Goal: Check status: Check status

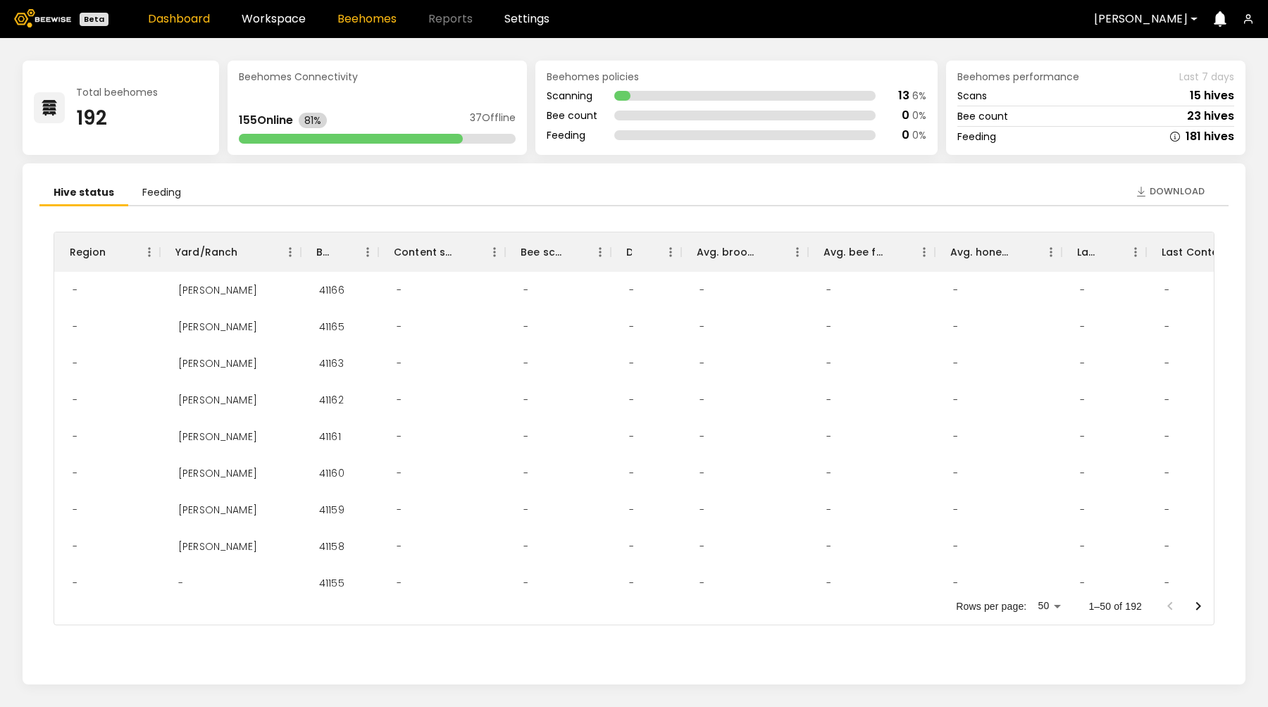
click at [355, 20] on link "Beehomes" at bounding box center [366, 18] width 59 height 11
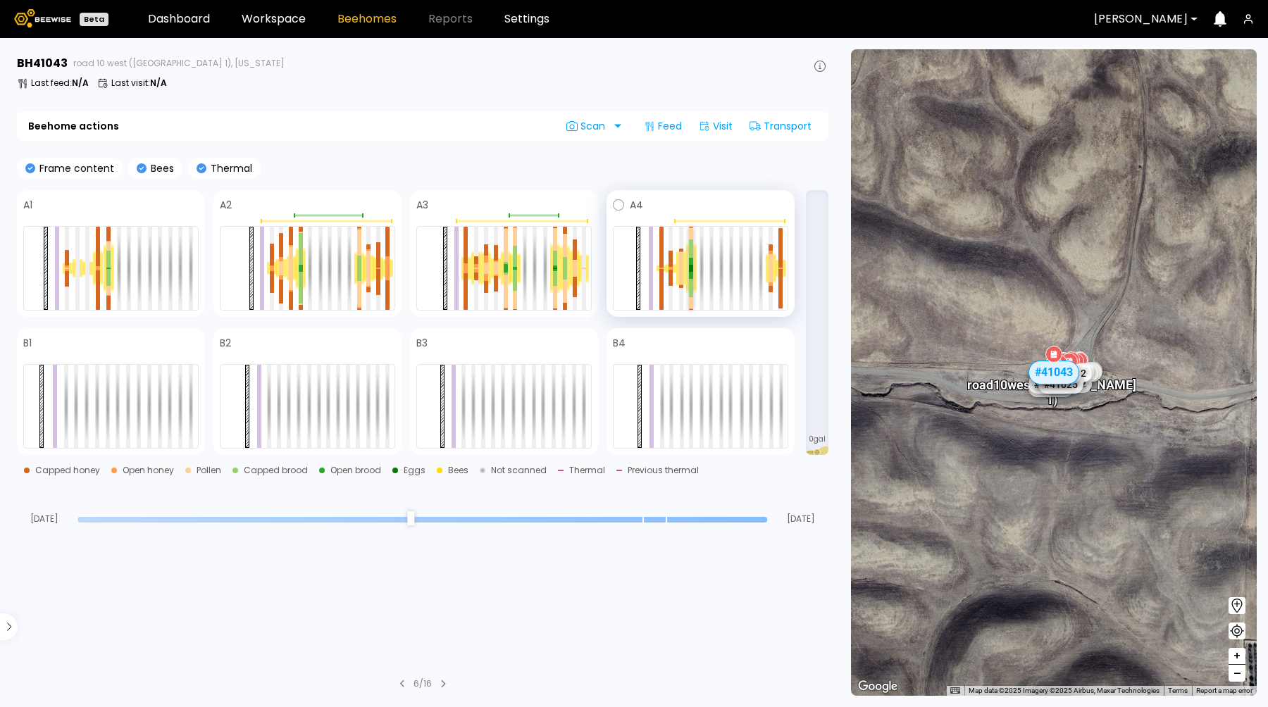
click at [690, 250] on div at bounding box center [691, 249] width 4 height 19
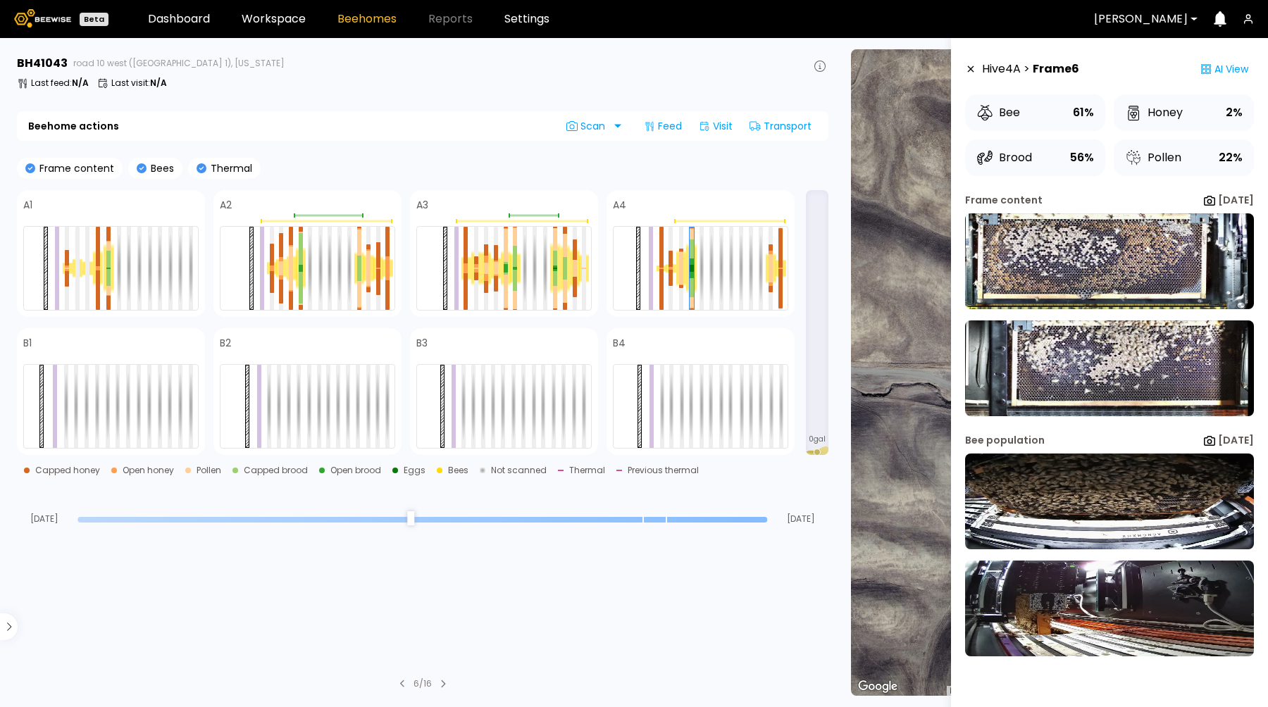
click at [340, 166] on div "Frame content Bees Thermal" at bounding box center [423, 168] width 812 height 21
click at [680, 197] on span at bounding box center [715, 205] width 145 height 17
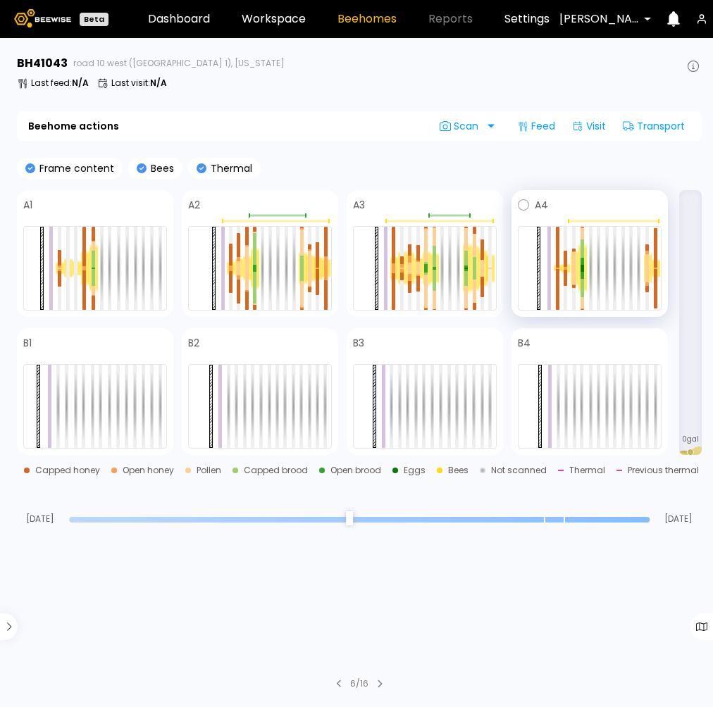
click at [617, 200] on span at bounding box center [604, 205] width 113 height 17
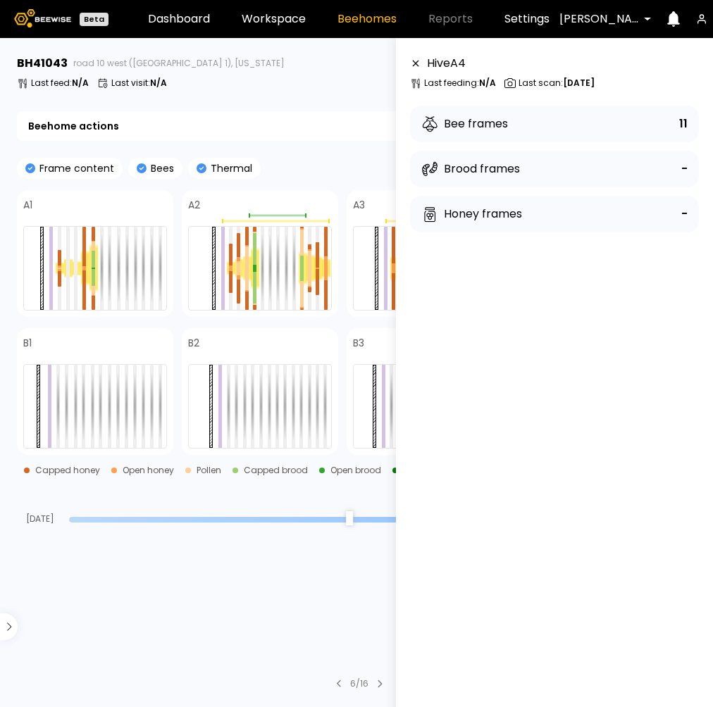
click at [411, 58] on icon at bounding box center [415, 63] width 11 height 10
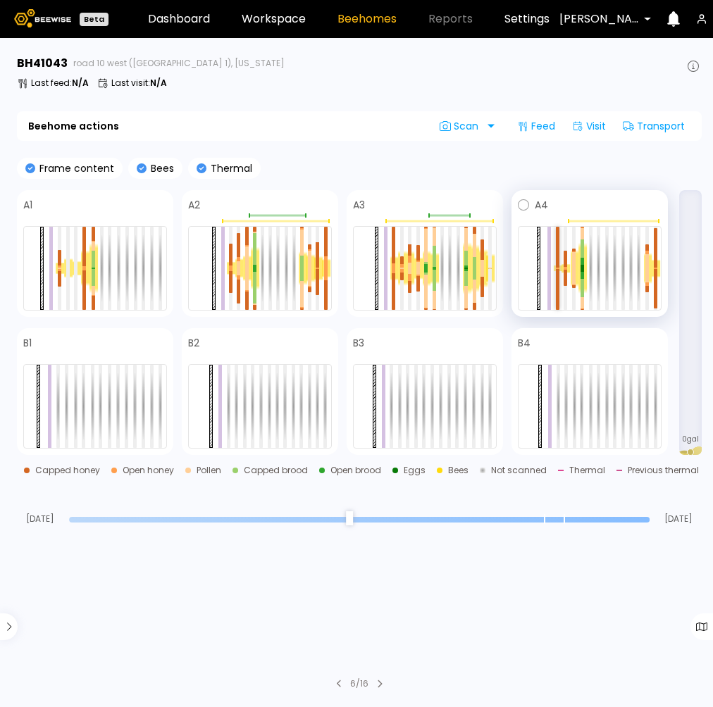
click at [558, 247] on div at bounding box center [558, 247] width 4 height 41
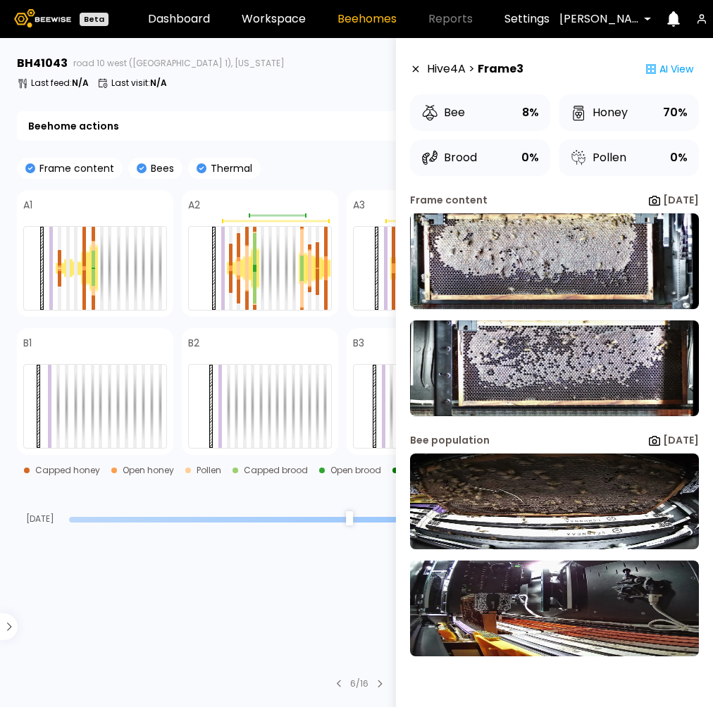
click at [340, 100] on section "BH 41043 road 10 west ([PERSON_NAME] 1), [US_STATE] Last feed : N/A Last visit …" at bounding box center [360, 372] width 705 height 669
click at [414, 70] on icon at bounding box center [415, 69] width 11 height 10
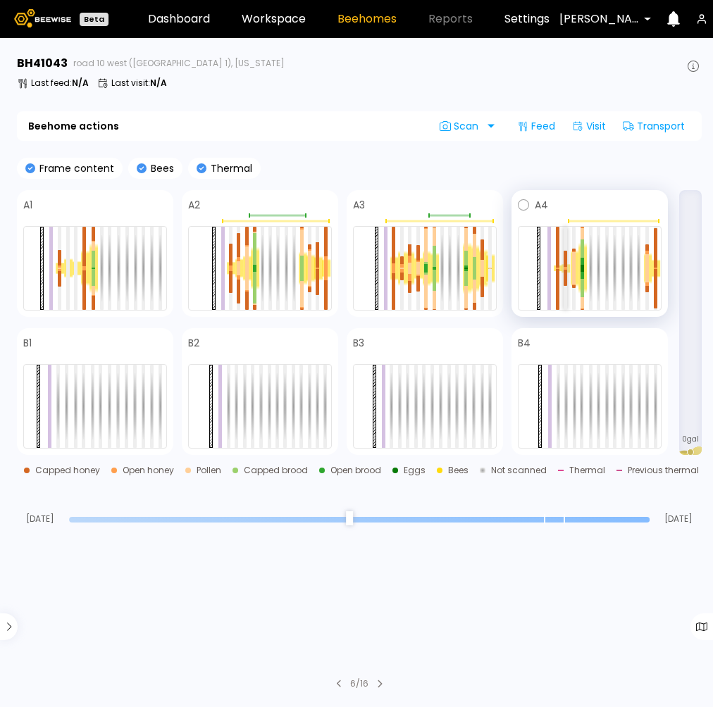
click at [566, 261] on div at bounding box center [566, 259] width 4 height 16
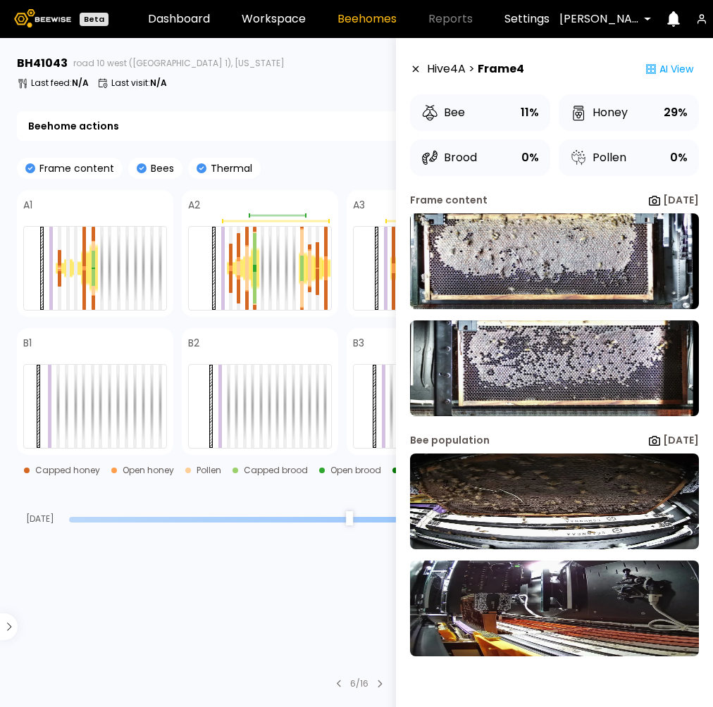
click at [566, 261] on img at bounding box center [554, 261] width 289 height 96
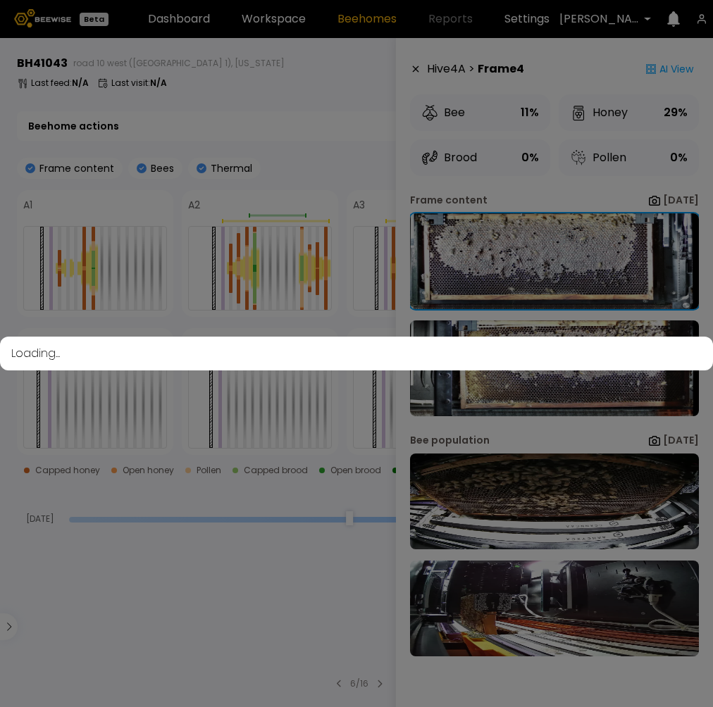
click at [214, 77] on div "Loading..." at bounding box center [356, 353] width 713 height 707
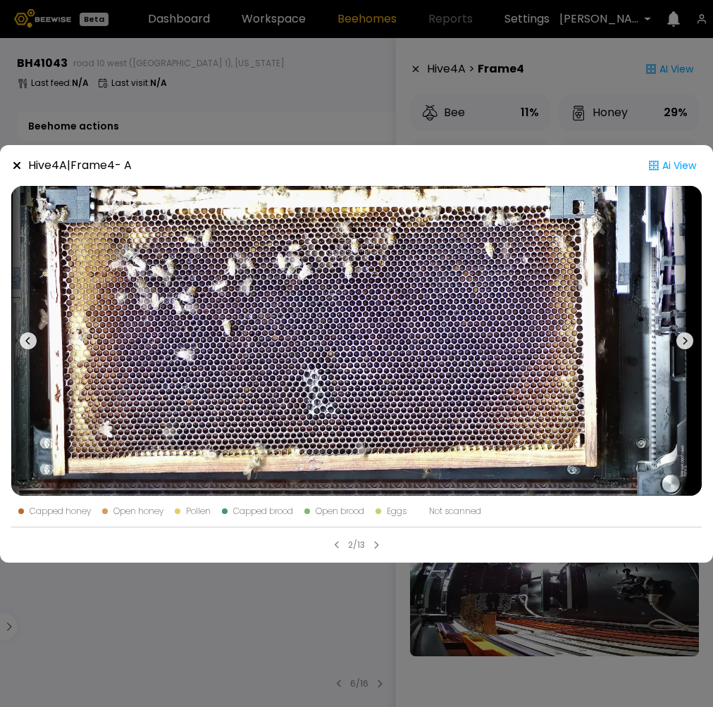
click at [17, 165] on icon at bounding box center [16, 164] width 7 height 7
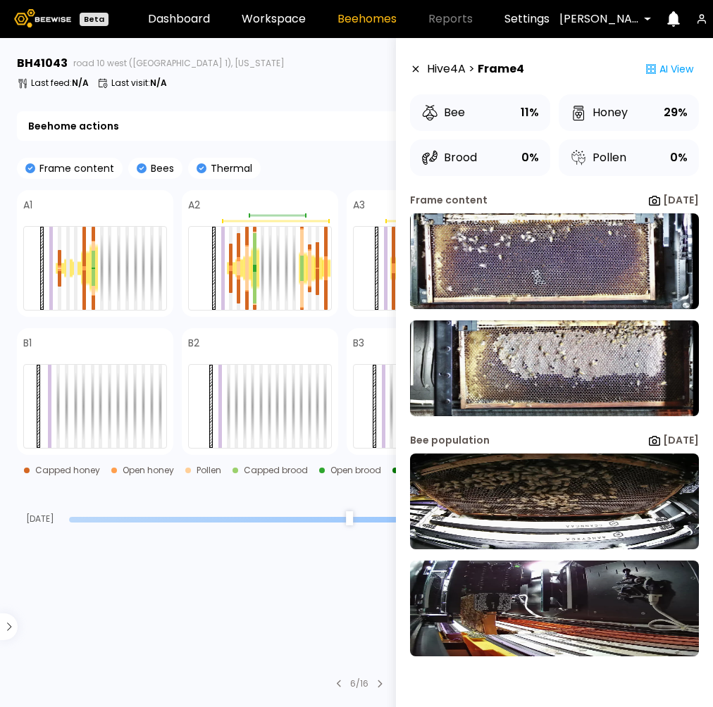
click at [411, 68] on icon at bounding box center [415, 69] width 11 height 10
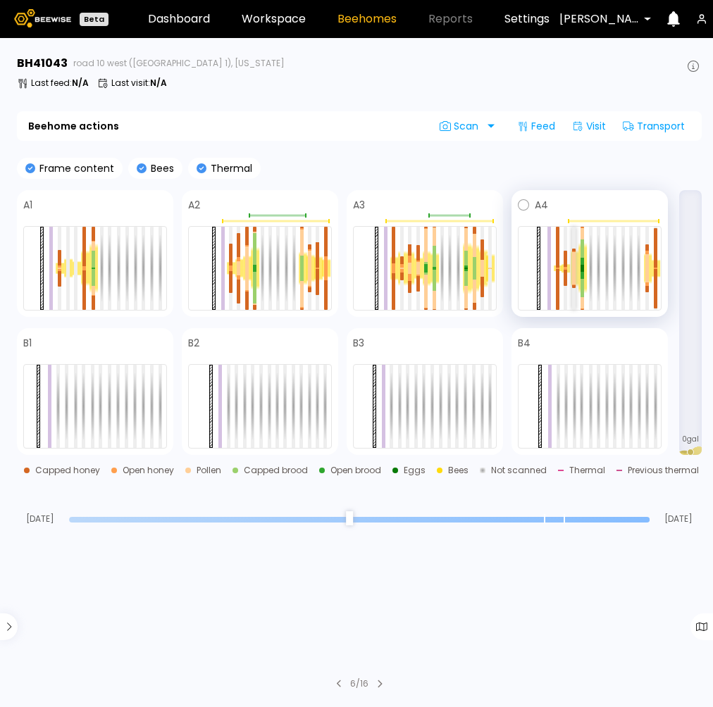
click at [573, 270] on div at bounding box center [574, 276] width 4 height 16
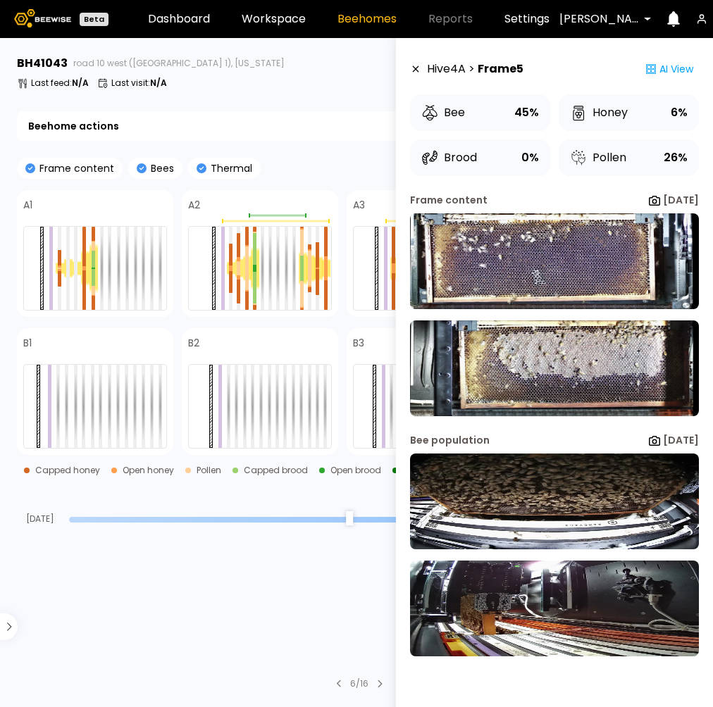
click at [413, 69] on icon at bounding box center [415, 69] width 11 height 10
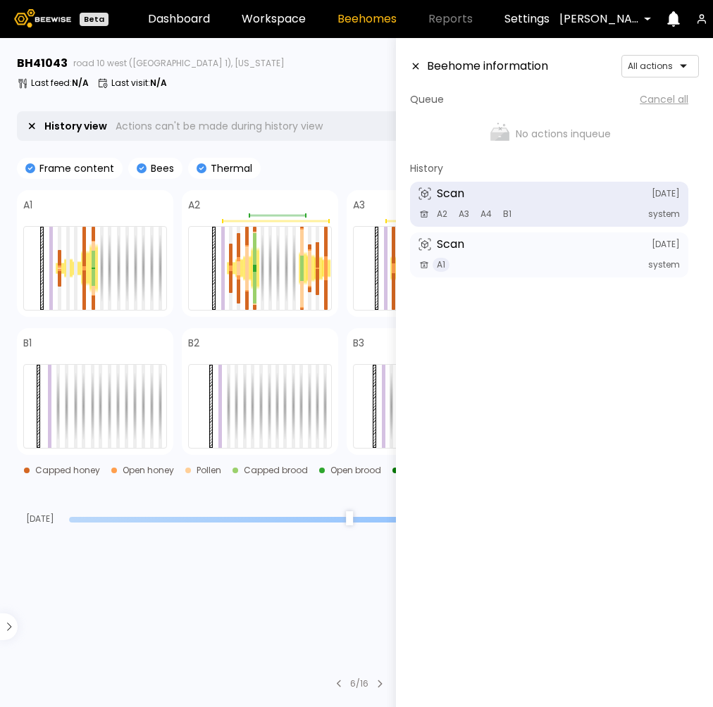
drag, startPoint x: 647, startPoint y: 516, endPoint x: 576, endPoint y: 538, distance: 74.4
click at [576, 523] on input "range" at bounding box center [359, 520] width 581 height 6
click at [415, 68] on icon at bounding box center [415, 66] width 11 height 10
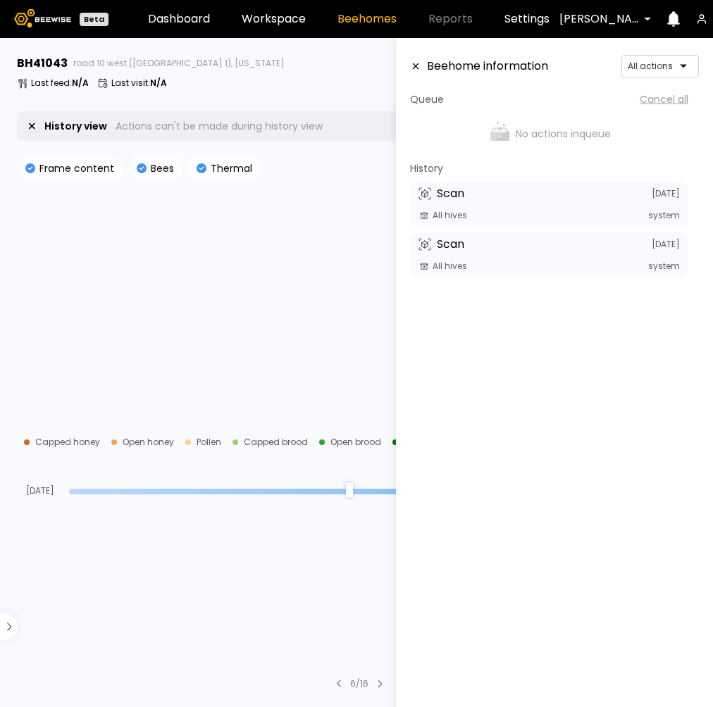
drag, startPoint x: 566, startPoint y: 520, endPoint x: 494, endPoint y: 535, distance: 73.5
click at [494, 495] on input "range" at bounding box center [359, 492] width 581 height 6
click at [311, 571] on section "BH 41043 road 10 west ([PERSON_NAME] 1), [US_STATE] Last feed : N/A Last visit …" at bounding box center [360, 372] width 705 height 669
click at [414, 69] on icon at bounding box center [415, 66] width 11 height 10
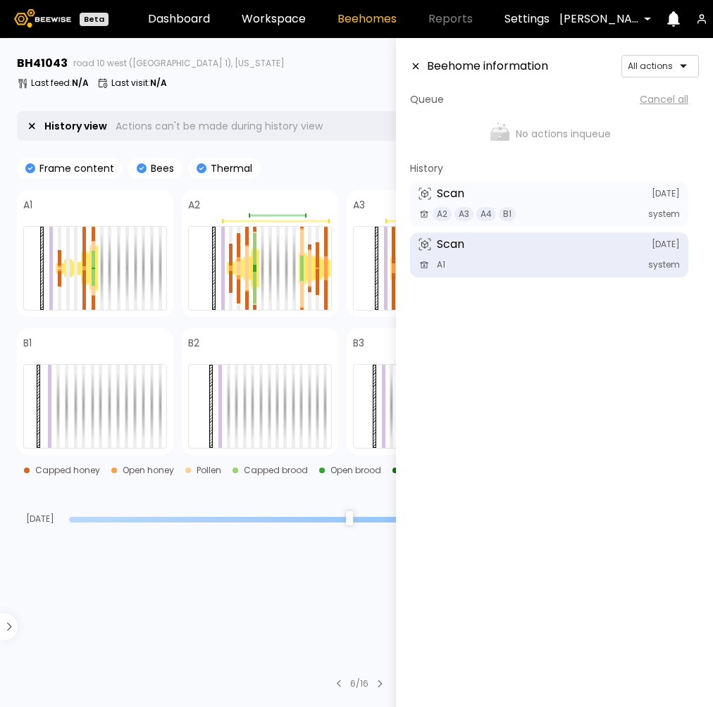
drag, startPoint x: 486, startPoint y: 490, endPoint x: 551, endPoint y: 490, distance: 64.8
click at [551, 517] on input "range" at bounding box center [359, 520] width 581 height 6
click at [417, 64] on icon at bounding box center [416, 66] width 6 height 6
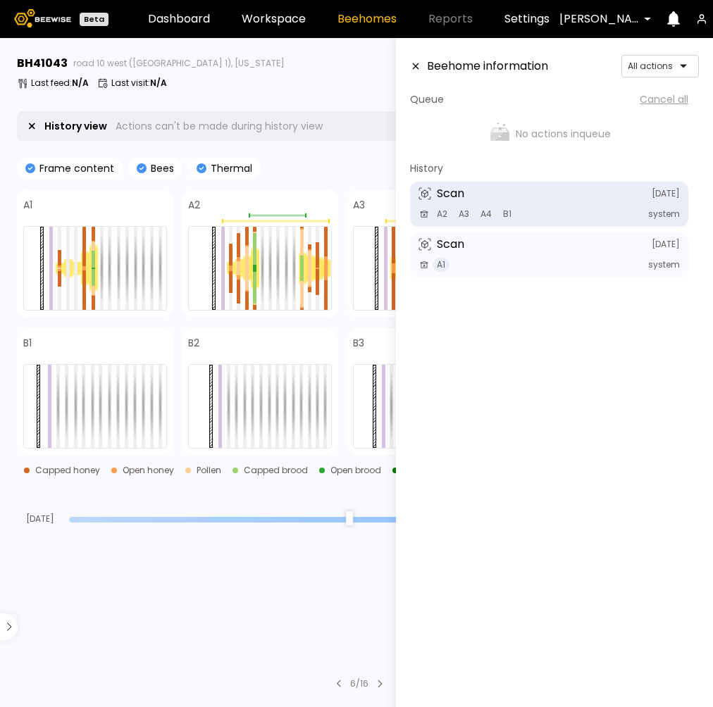
drag, startPoint x: 546, startPoint y: 520, endPoint x: 564, endPoint y: 520, distance: 17.6
click at [564, 520] on input "range" at bounding box center [359, 520] width 581 height 6
click at [415, 66] on icon at bounding box center [416, 66] width 6 height 6
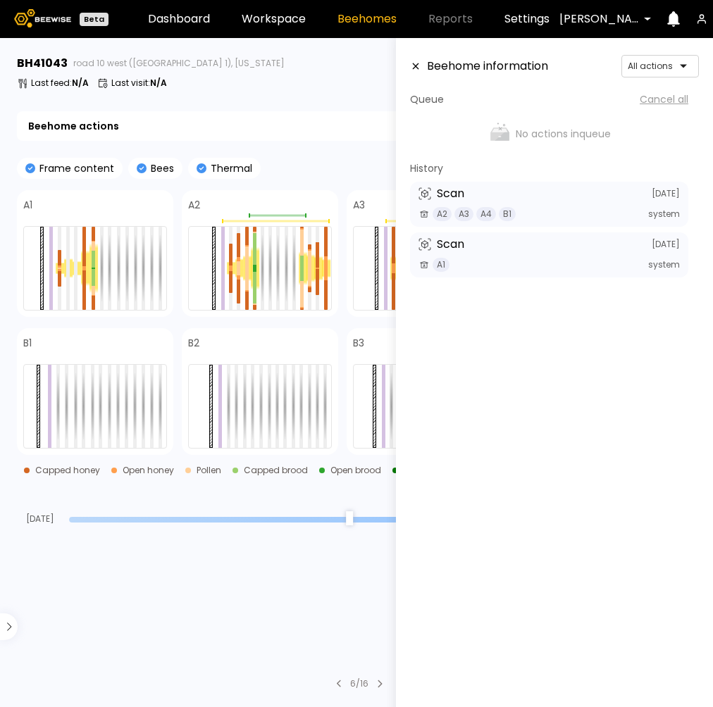
drag, startPoint x: 565, startPoint y: 523, endPoint x: 678, endPoint y: 523, distance: 113.4
type input "*"
click at [650, 523] on input "range" at bounding box center [359, 520] width 581 height 6
click at [304, 633] on section "BH 41043 road 10 west ([PERSON_NAME] 1), [US_STATE] Last feed : N/A Last visit …" at bounding box center [360, 372] width 705 height 669
click at [413, 70] on icon at bounding box center [415, 66] width 11 height 10
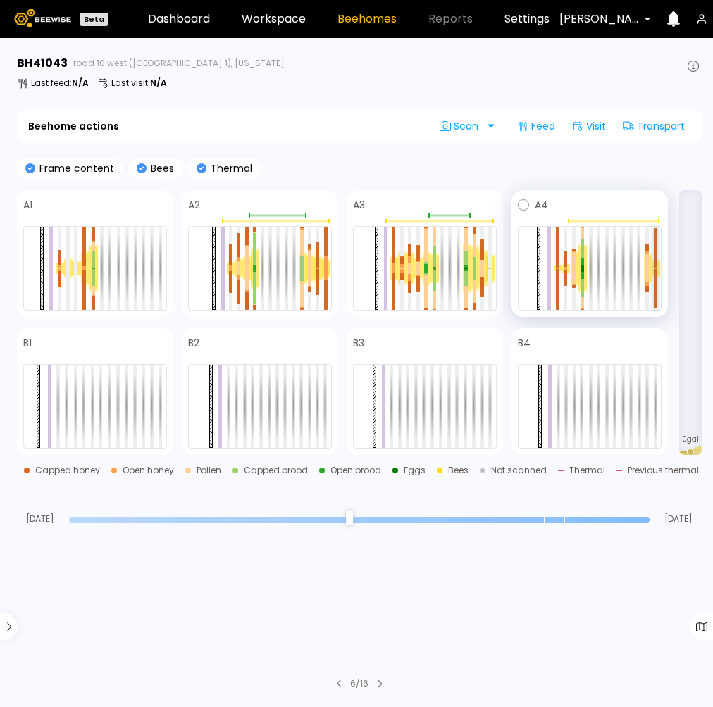
click at [655, 254] on div at bounding box center [656, 247] width 4 height 39
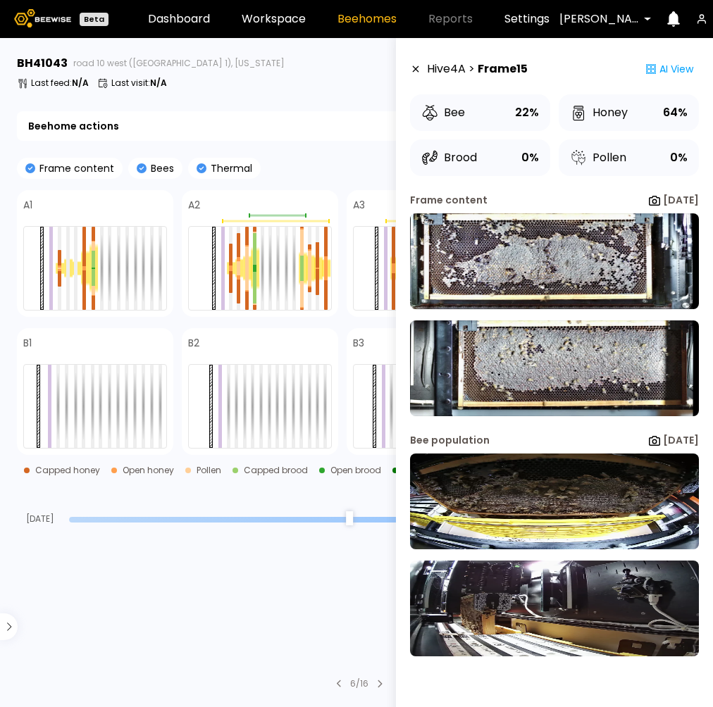
click at [362, 94] on div "BH 41043 road 10 west ([PERSON_NAME] 1), [US_STATE] Last feed : N/A Last visit …" at bounding box center [359, 74] width 685 height 39
click at [415, 66] on icon at bounding box center [415, 69] width 11 height 10
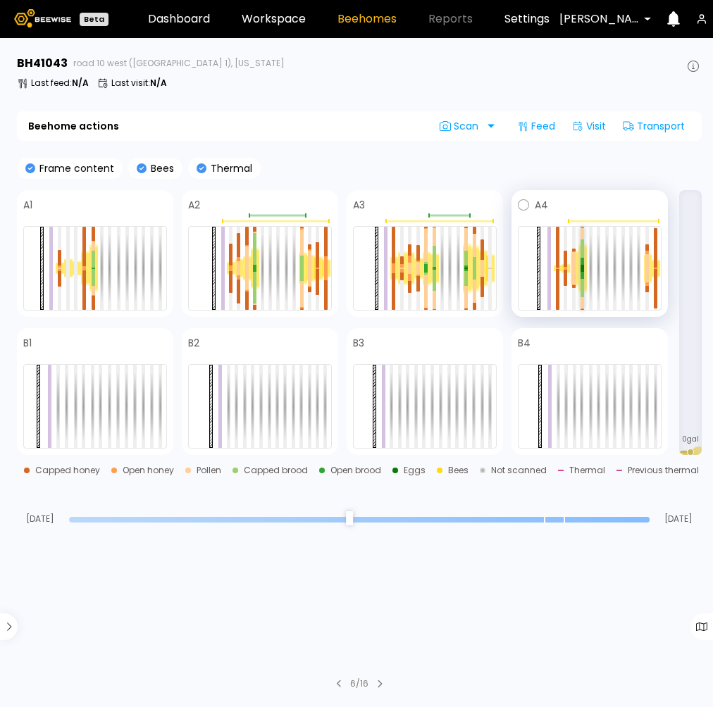
click at [583, 262] on div at bounding box center [583, 261] width 4 height 7
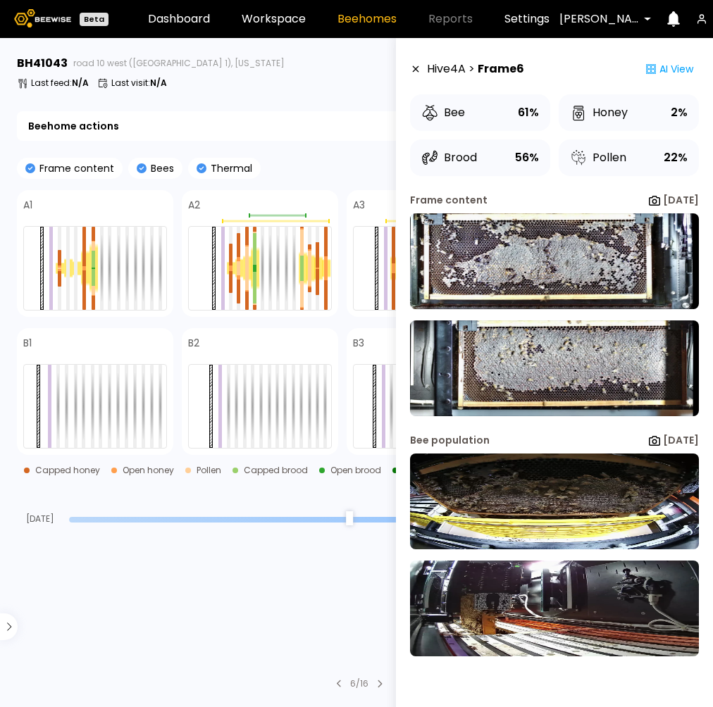
click at [416, 70] on icon at bounding box center [415, 69] width 11 height 10
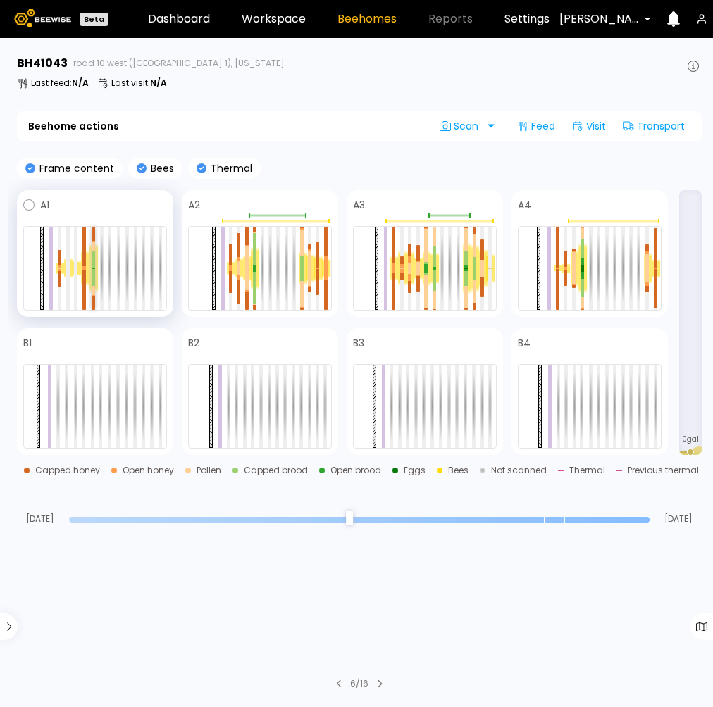
click at [94, 261] on div at bounding box center [94, 260] width 4 height 18
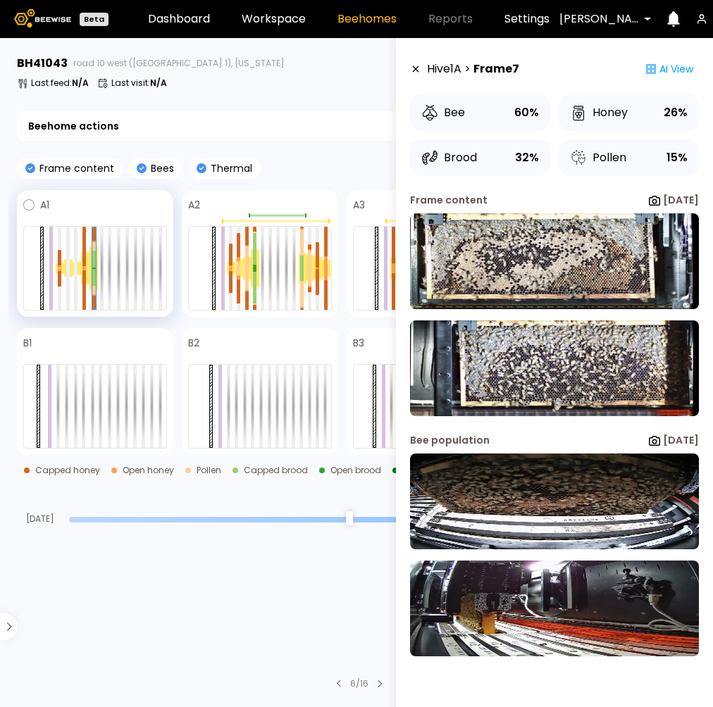
click at [87, 266] on div at bounding box center [85, 268] width 8 height 36
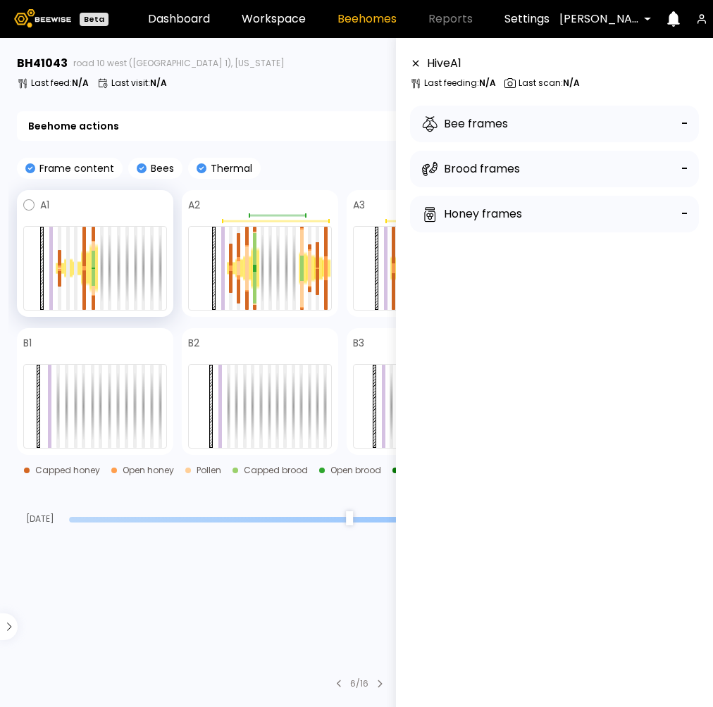
click at [95, 266] on div at bounding box center [93, 268] width 8 height 50
click at [85, 267] on div at bounding box center [84, 267] width 4 height 2
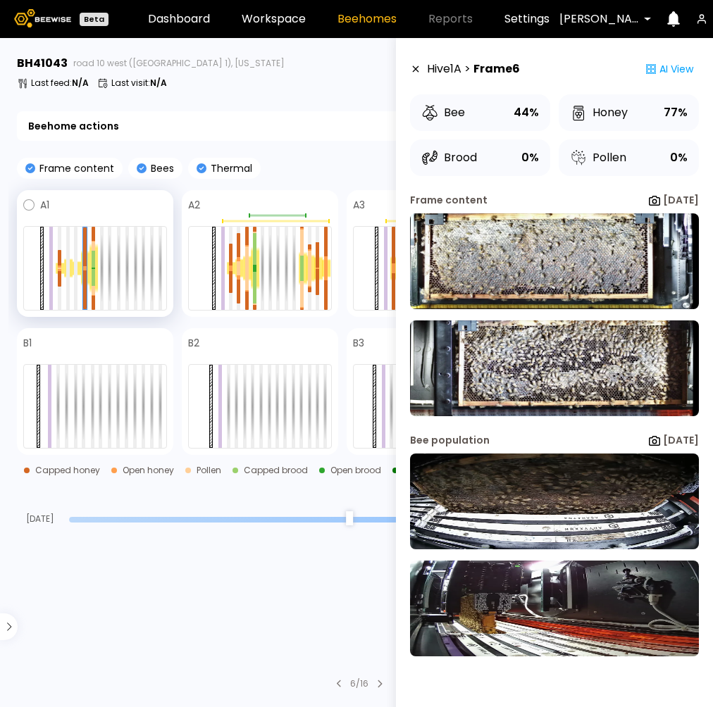
click at [95, 272] on div at bounding box center [93, 268] width 8 height 50
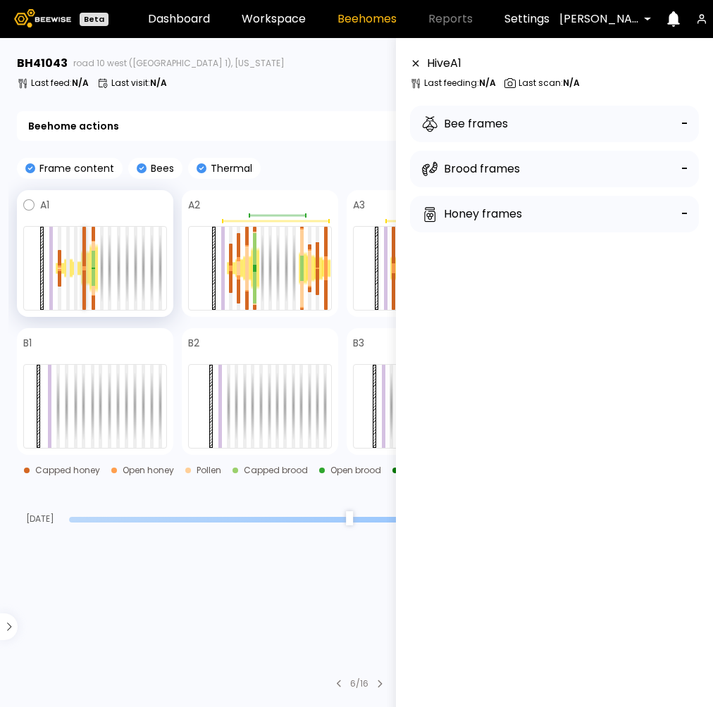
click at [84, 268] on div at bounding box center [84, 269] width 4 height 2
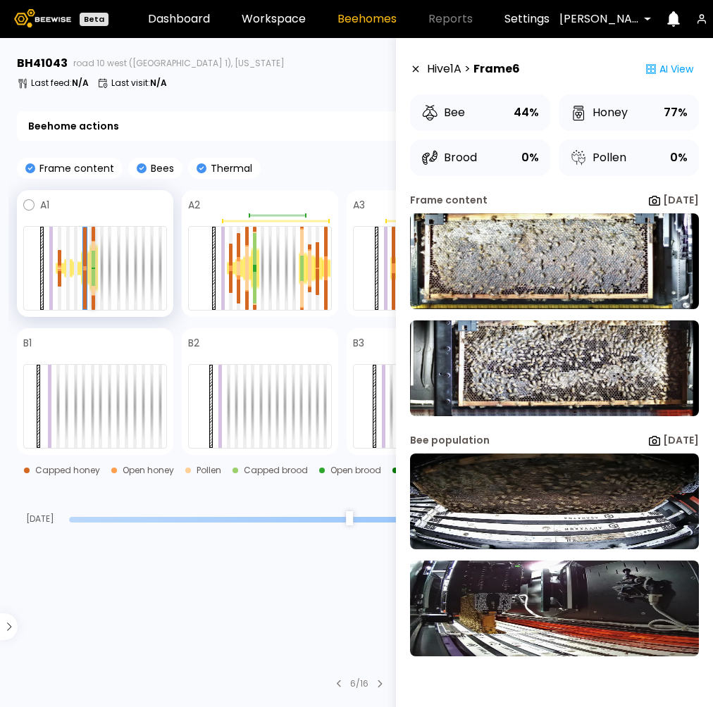
click at [94, 273] on div at bounding box center [94, 278] width 4 height 18
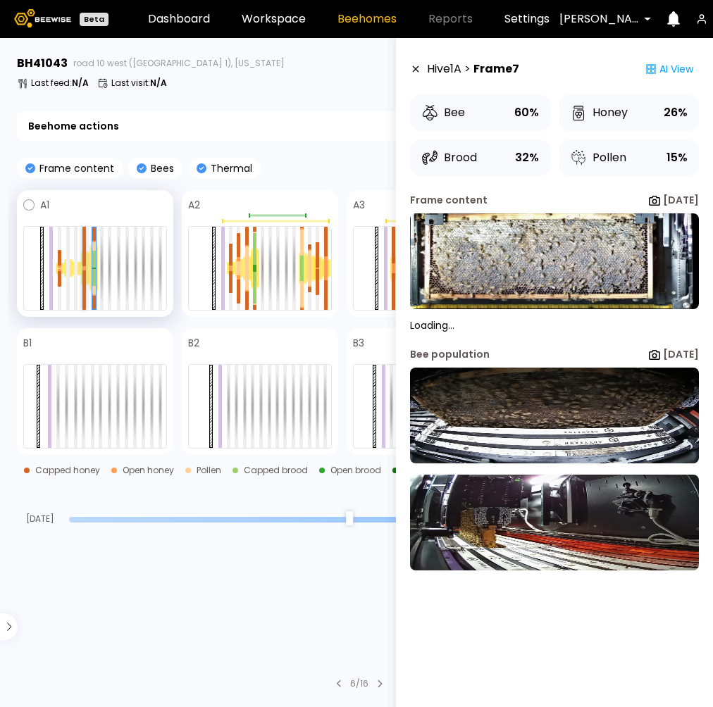
click at [83, 272] on div at bounding box center [84, 290] width 4 height 39
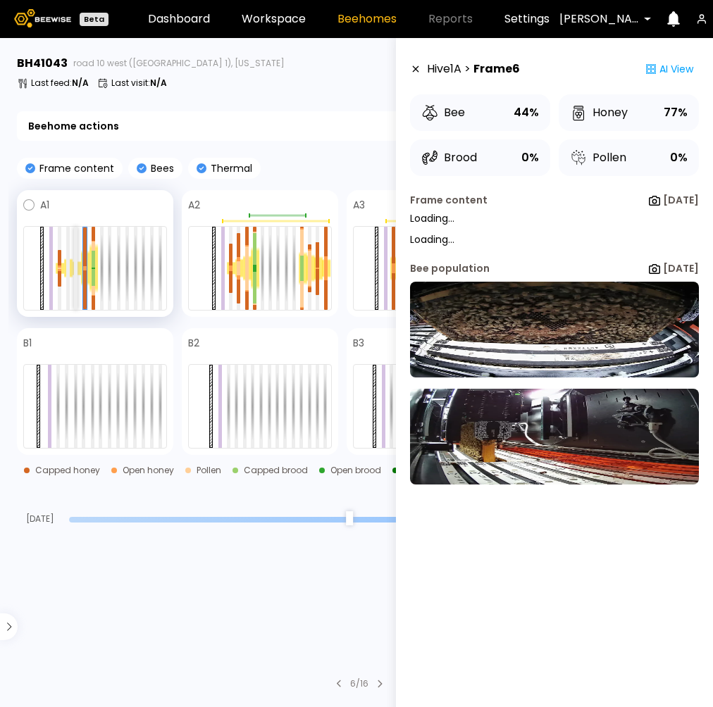
click at [75, 271] on div at bounding box center [76, 268] width 4 height 83
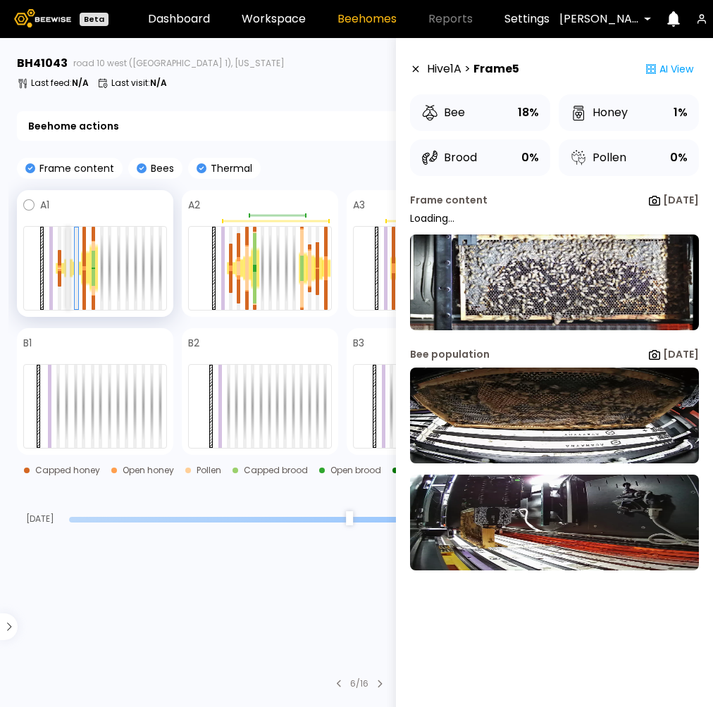
click at [68, 271] on div at bounding box center [68, 268] width 4 height 83
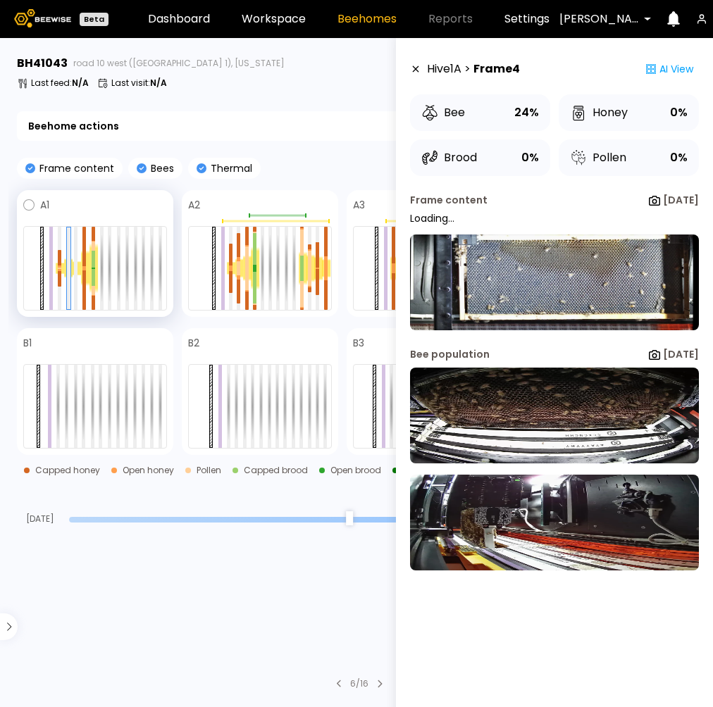
click at [61, 269] on div at bounding box center [60, 269] width 8 height 12
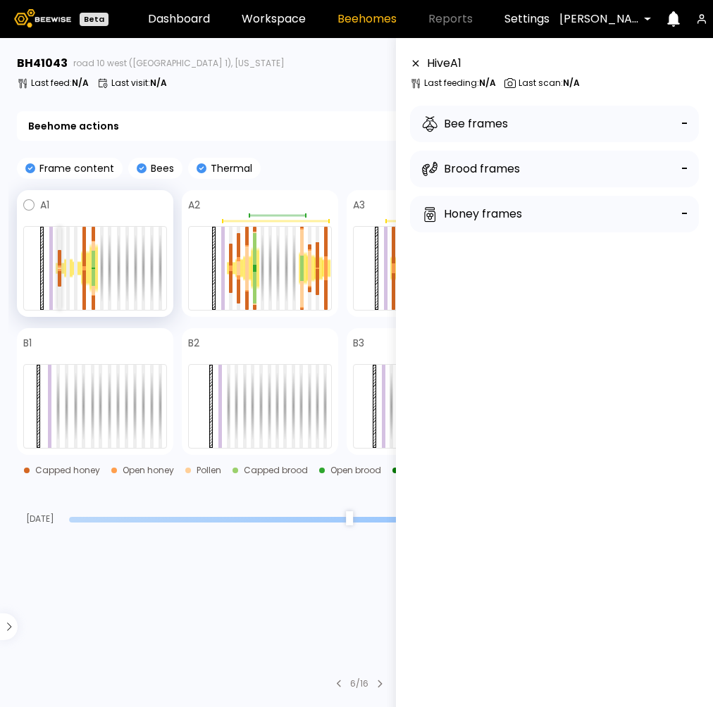
click at [61, 270] on div at bounding box center [60, 270] width 4 height 2
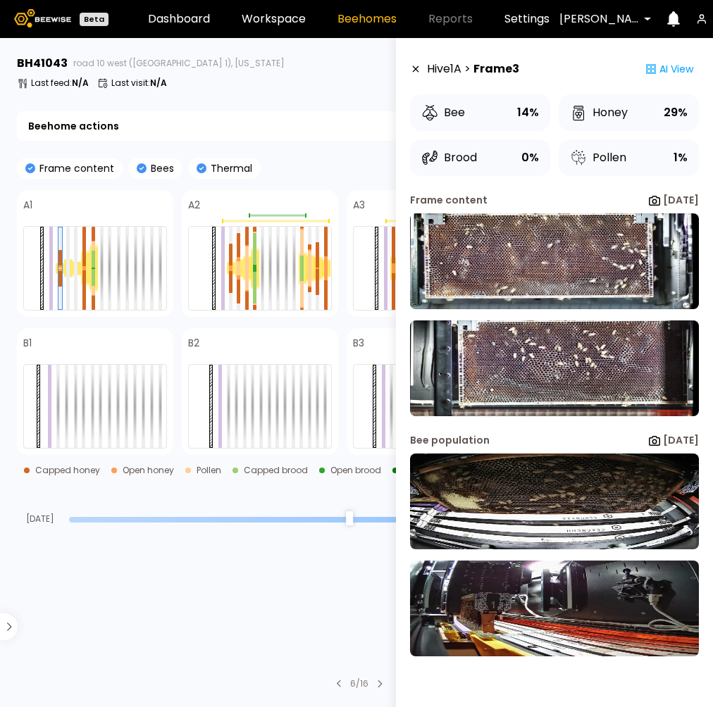
click at [228, 82] on div "Last feed : N/A Last visit : N/A" at bounding box center [359, 82] width 685 height 11
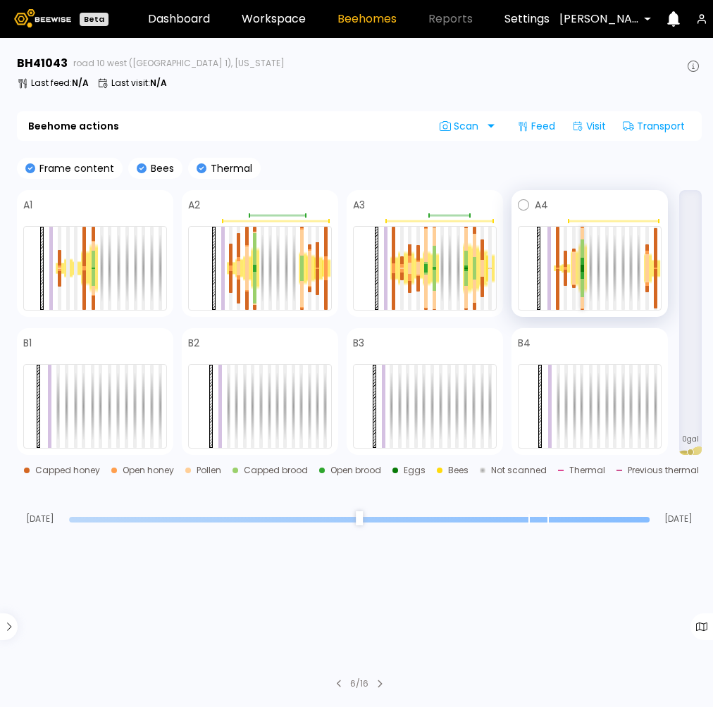
click at [582, 259] on div at bounding box center [583, 261] width 4 height 7
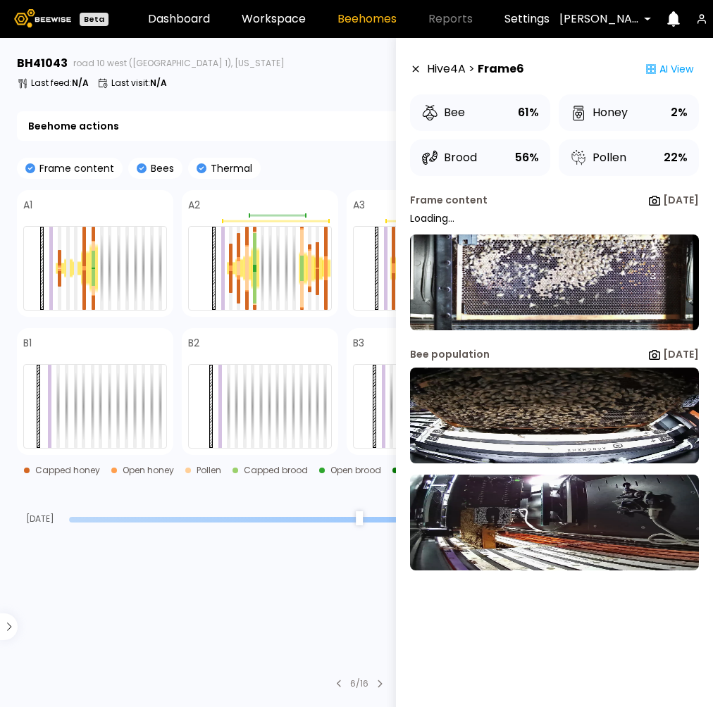
click at [361, 82] on div "Last feed : N/A Last visit : N/A" at bounding box center [359, 82] width 685 height 11
click at [414, 70] on icon at bounding box center [416, 69] width 6 height 6
